Goal: Find specific page/section: Find specific page/section

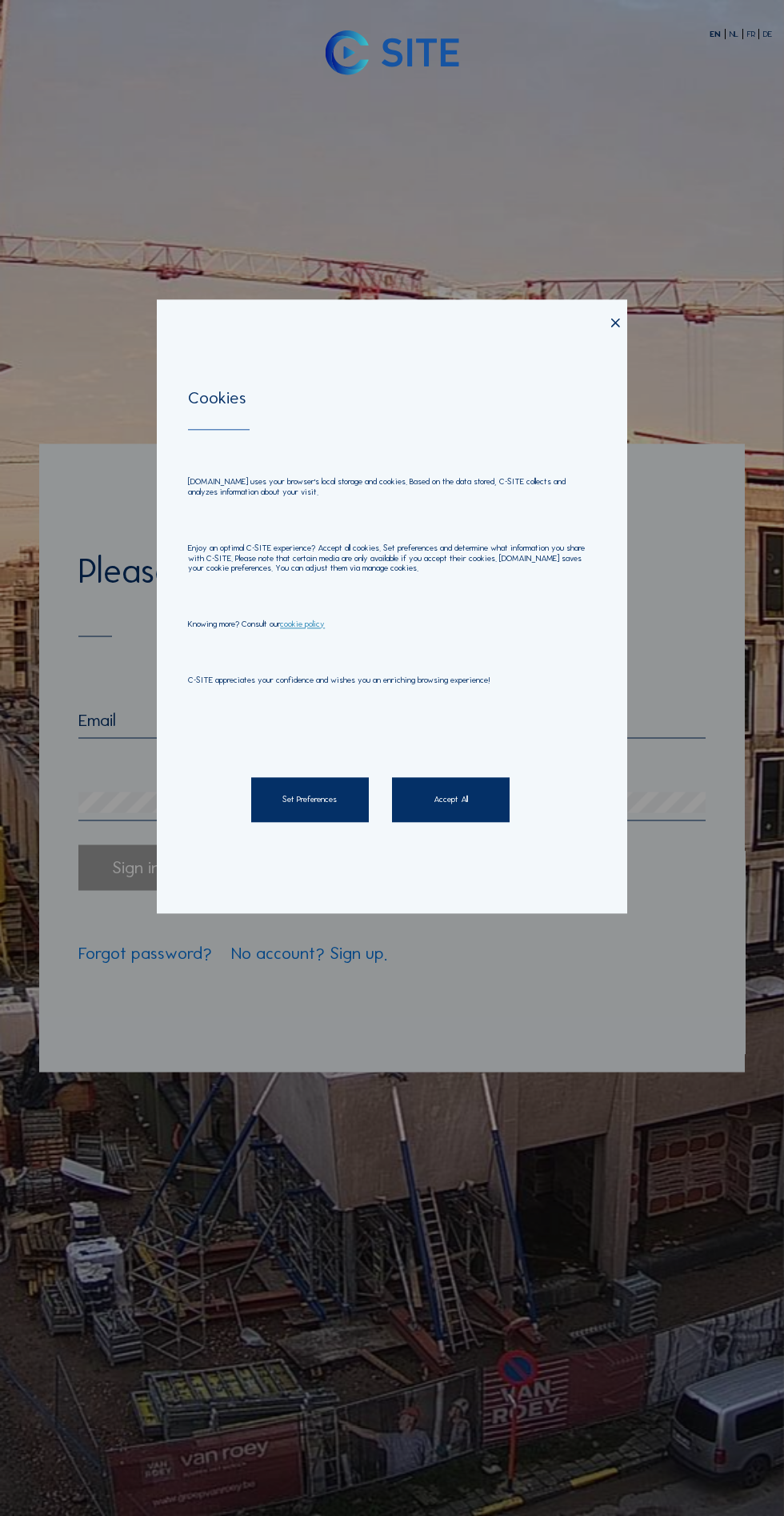
click at [300, 815] on div "Set Preferences" at bounding box center [310, 800] width 118 height 45
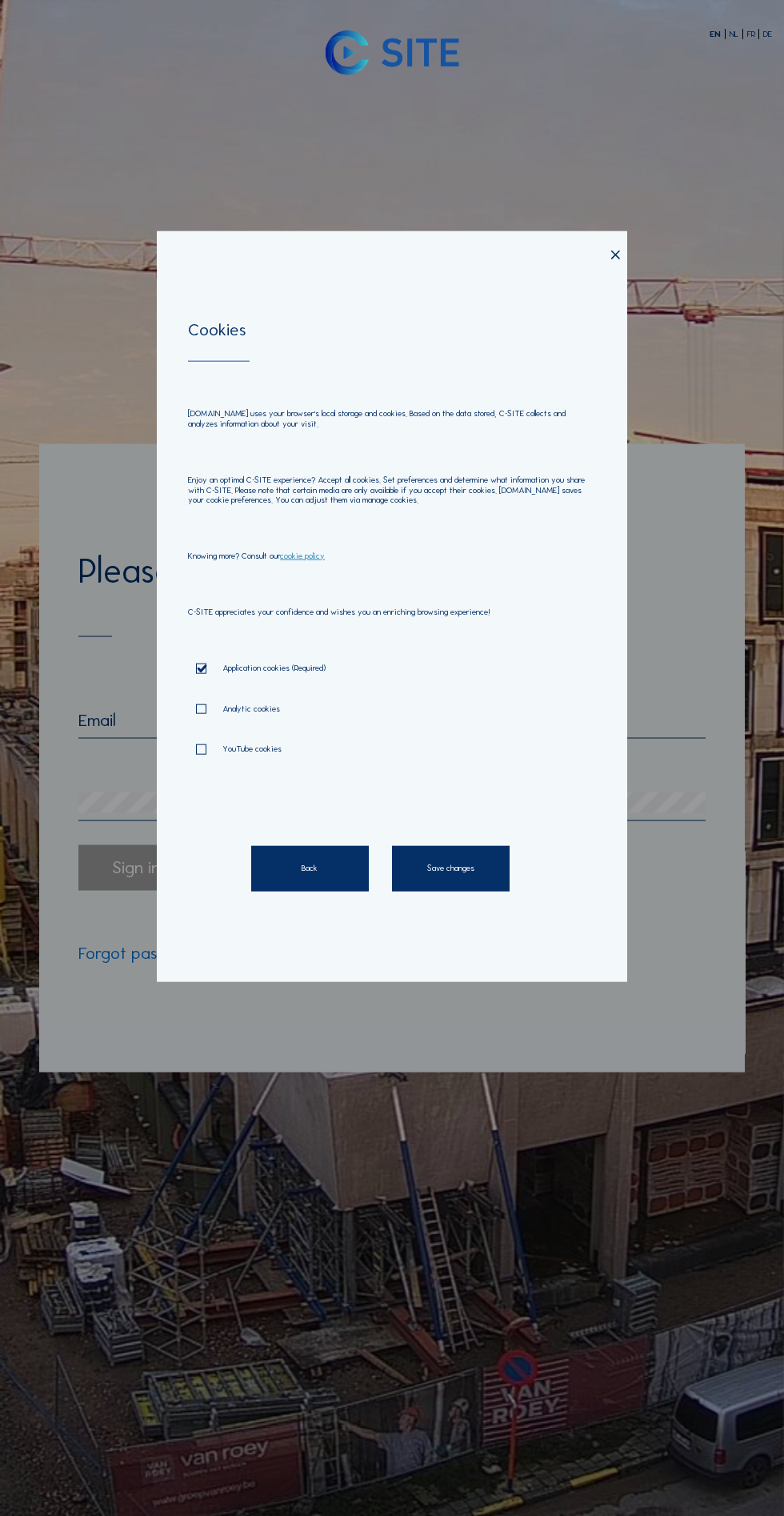
click at [489, 891] on div "Save changes" at bounding box center [451, 869] width 118 height 45
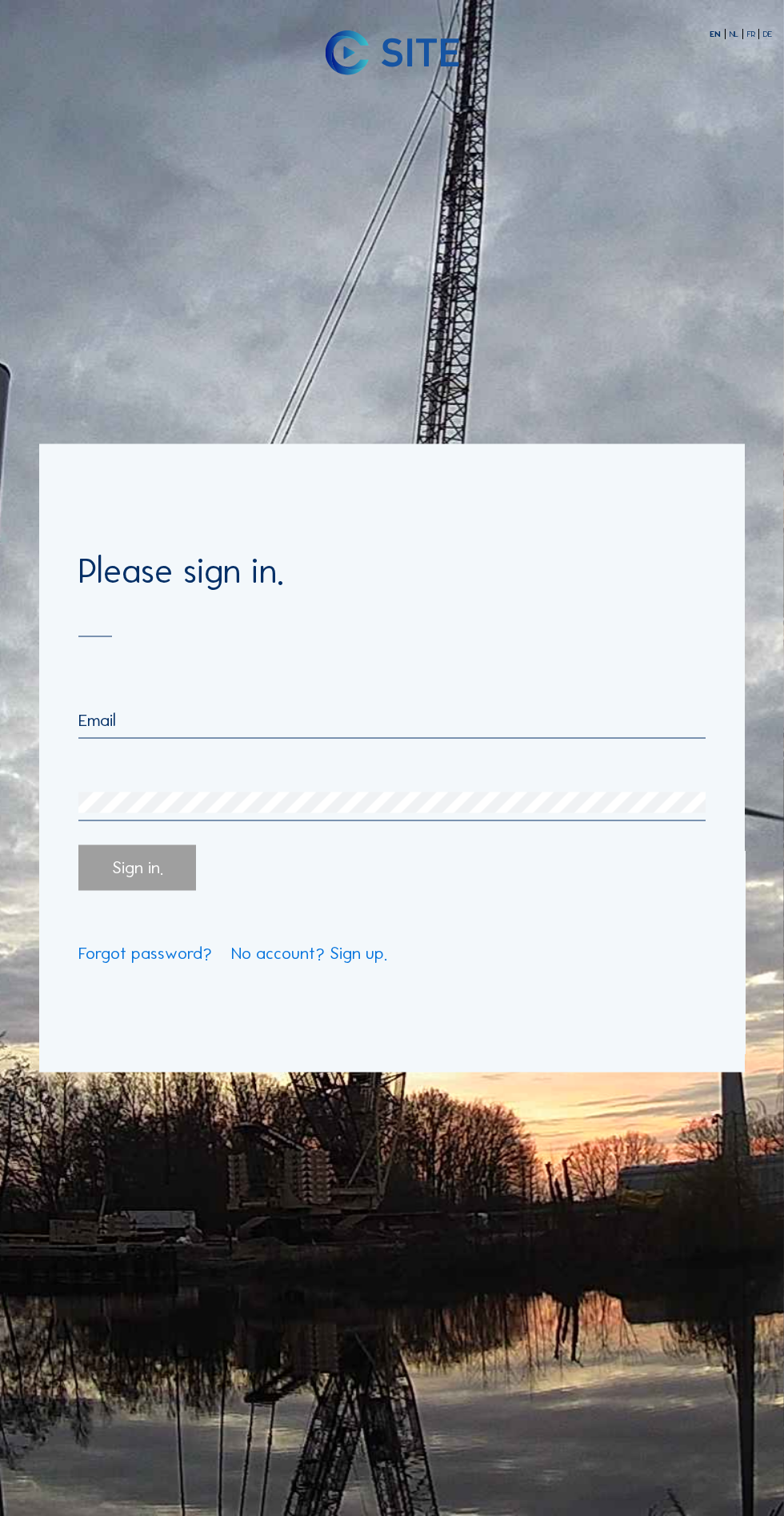
click at [452, 730] on input "email" at bounding box center [392, 719] width 628 height 21
type input "[PERSON_NAME][EMAIL_ADDRESS][DOMAIN_NAME]"
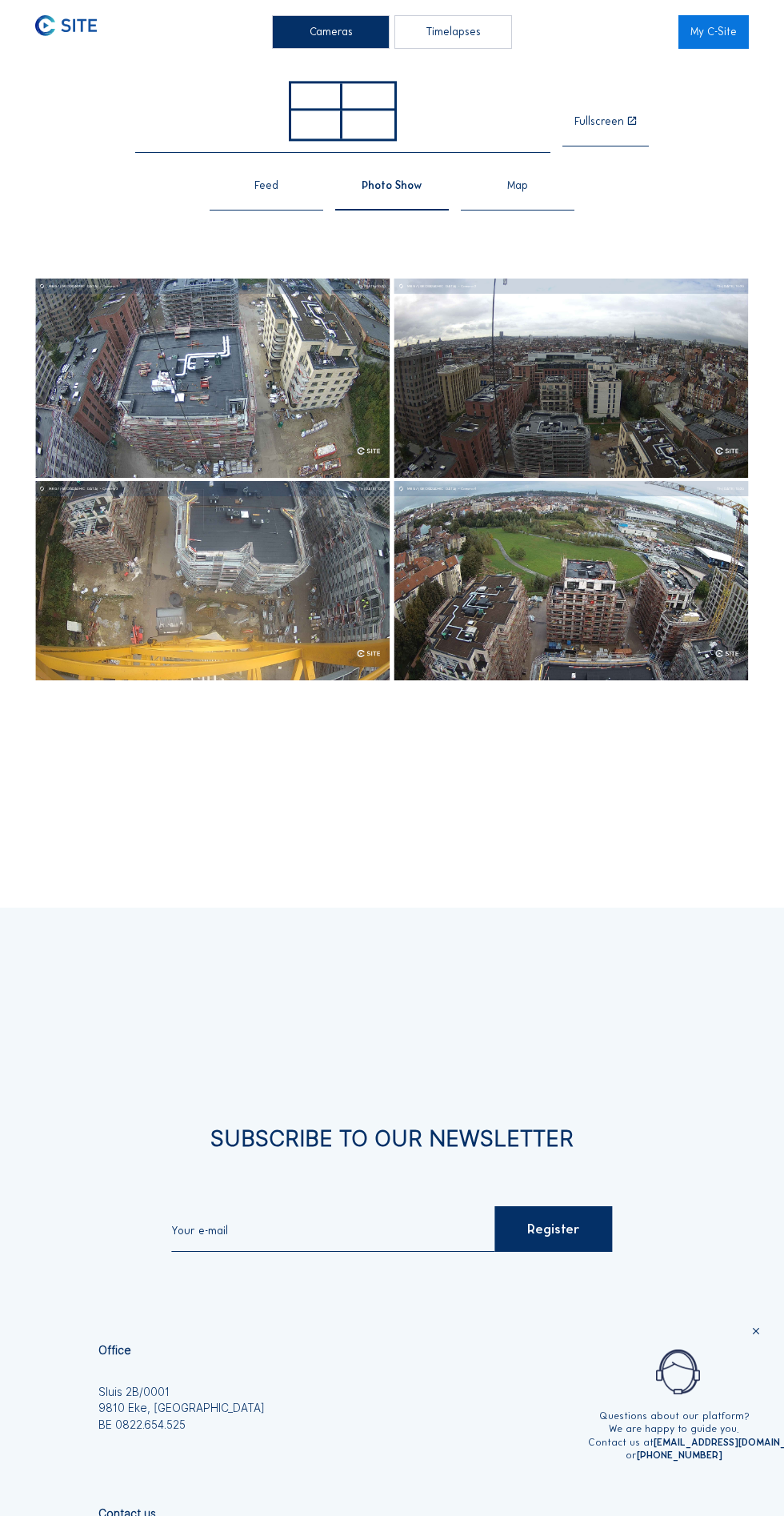
click at [717, 29] on link "My C-Site" at bounding box center [714, 32] width 71 height 34
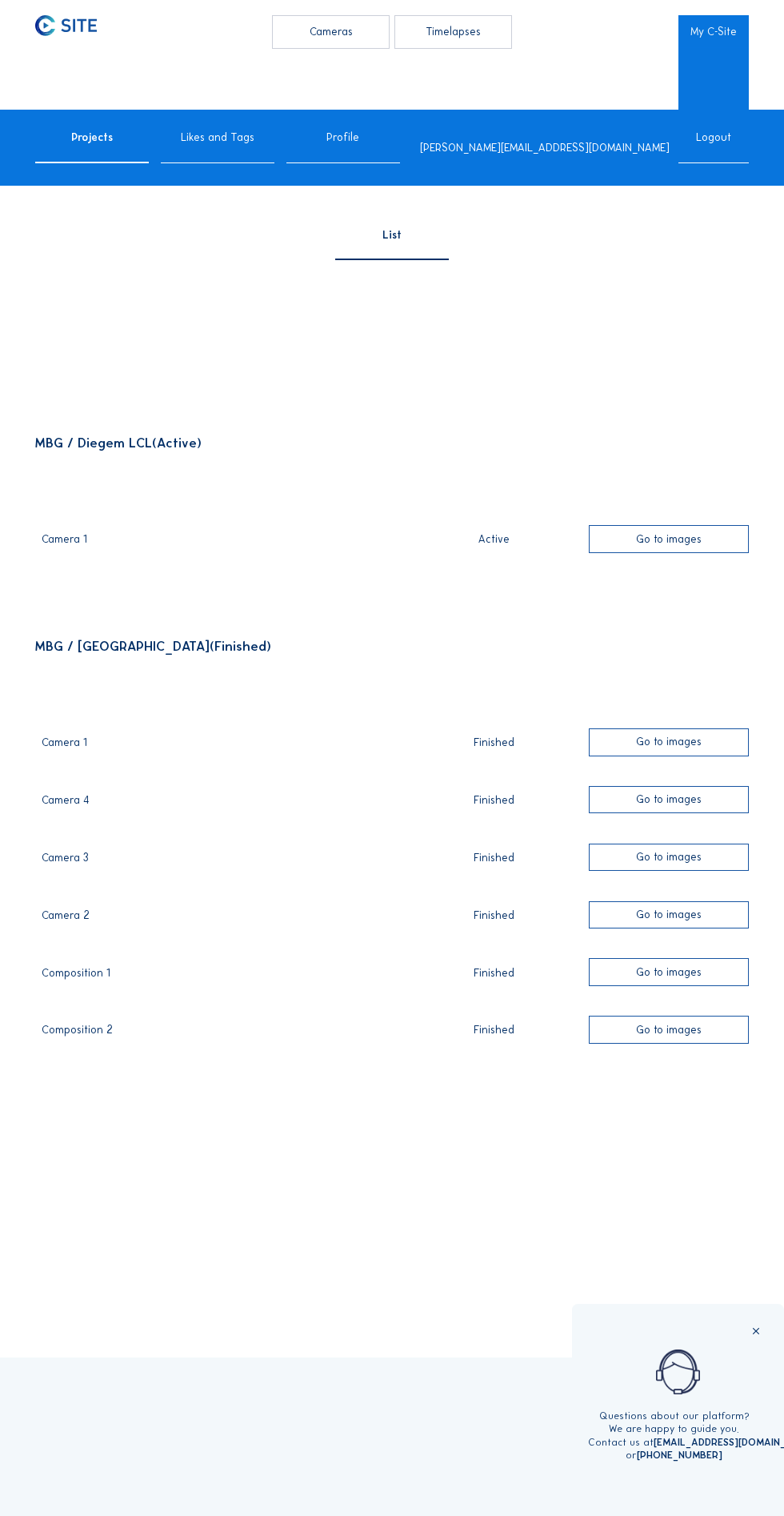
click at [697, 553] on div "Go to images" at bounding box center [669, 539] width 160 height 28
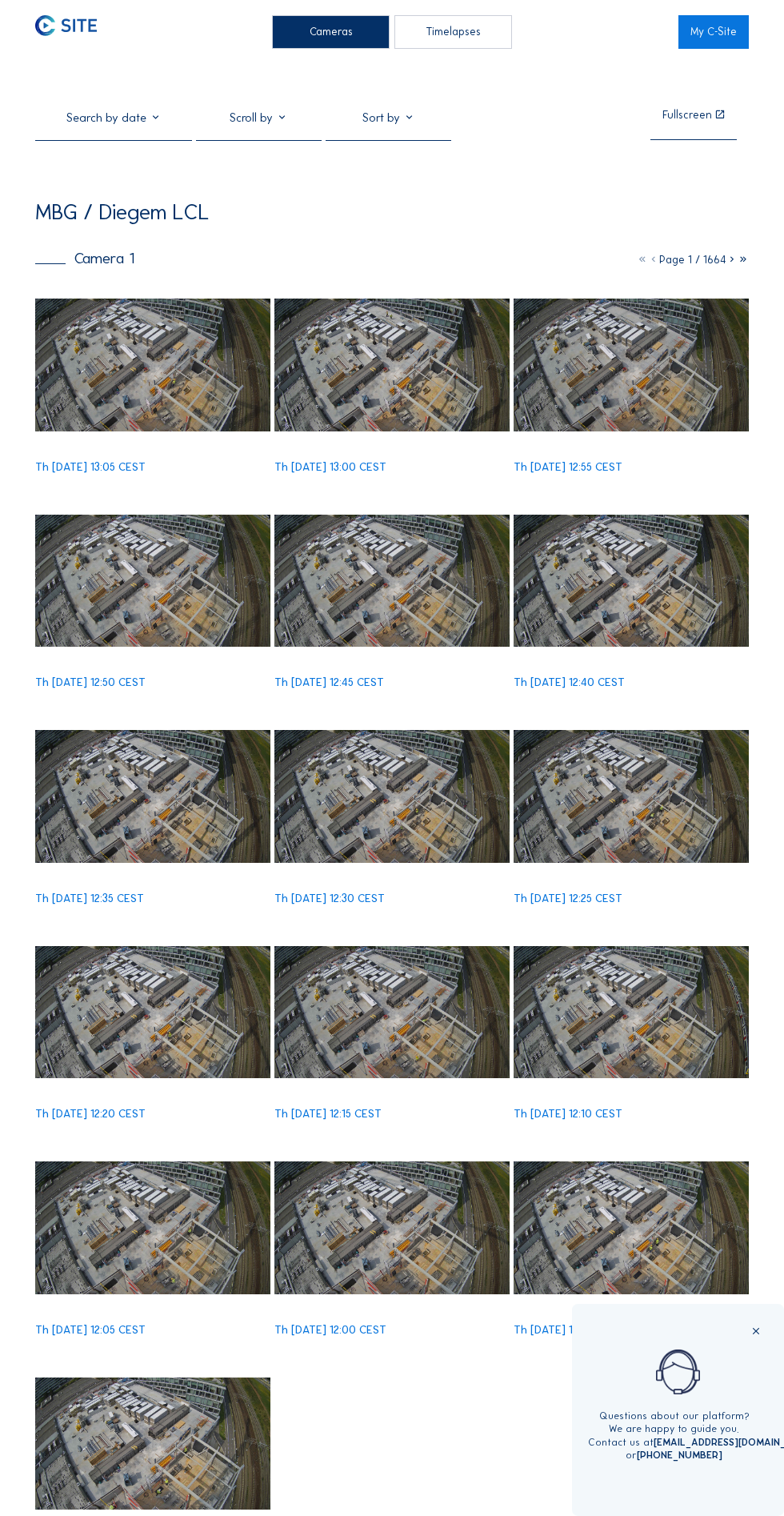
click at [191, 390] on img at bounding box center [153, 364] width 235 height 132
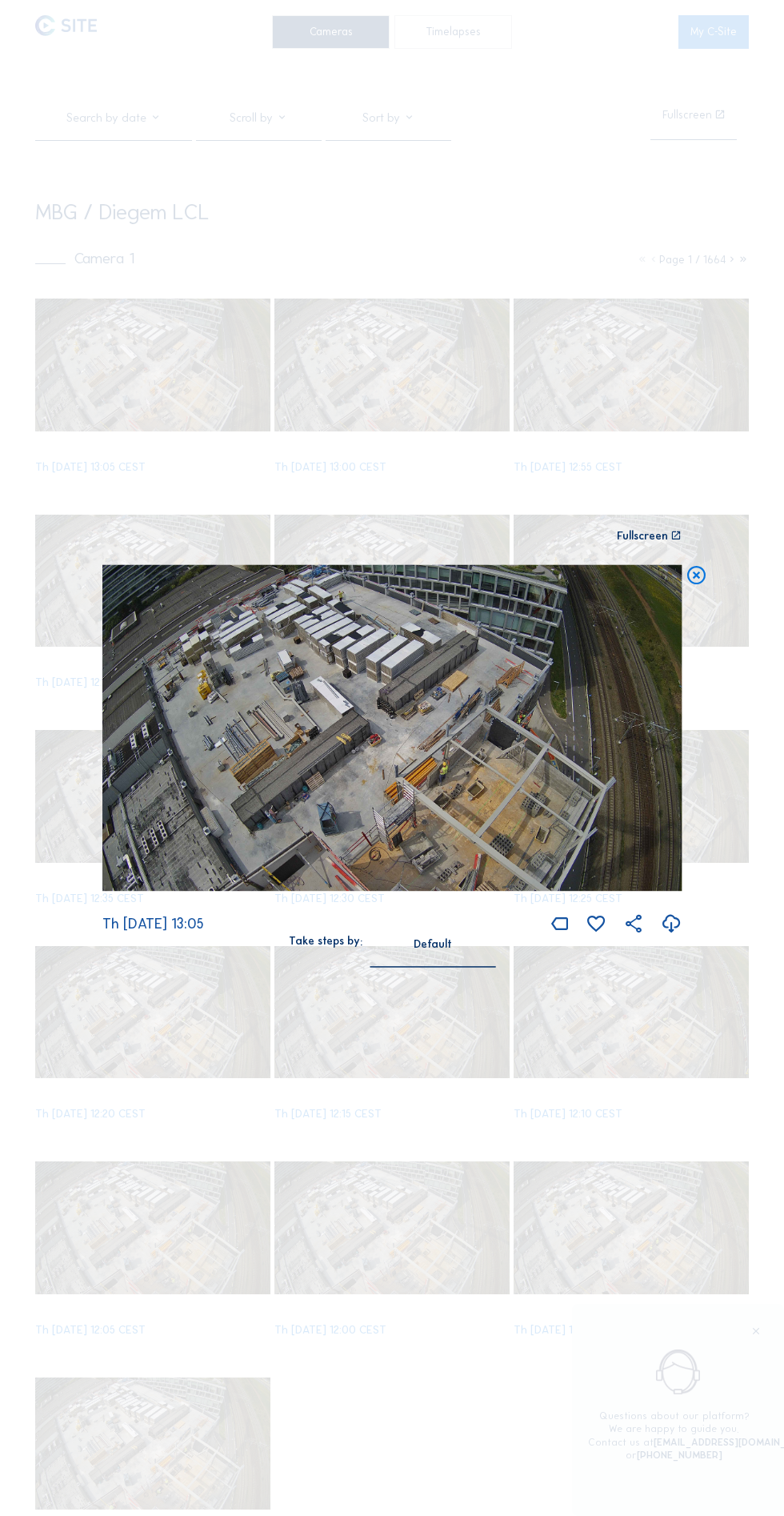
click at [700, 588] on icon at bounding box center [697, 576] width 22 height 23
